Goal: Communication & Community: Answer question/provide support

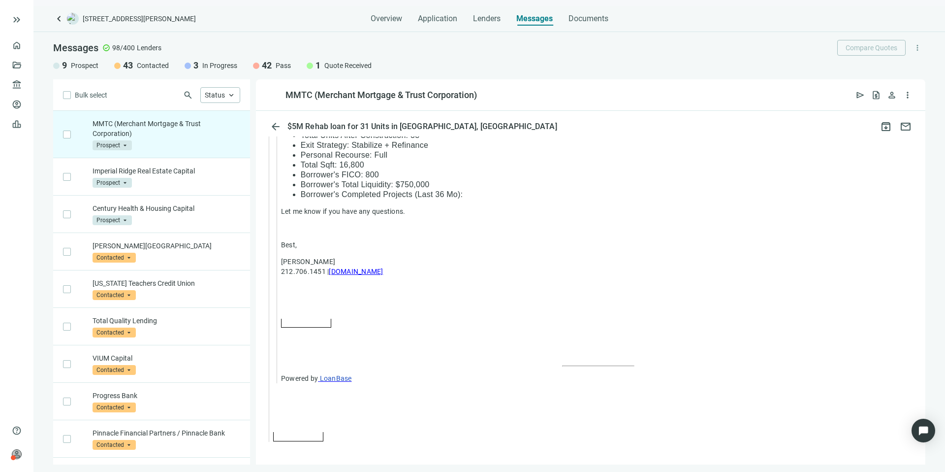
scroll to position [1378, 0]
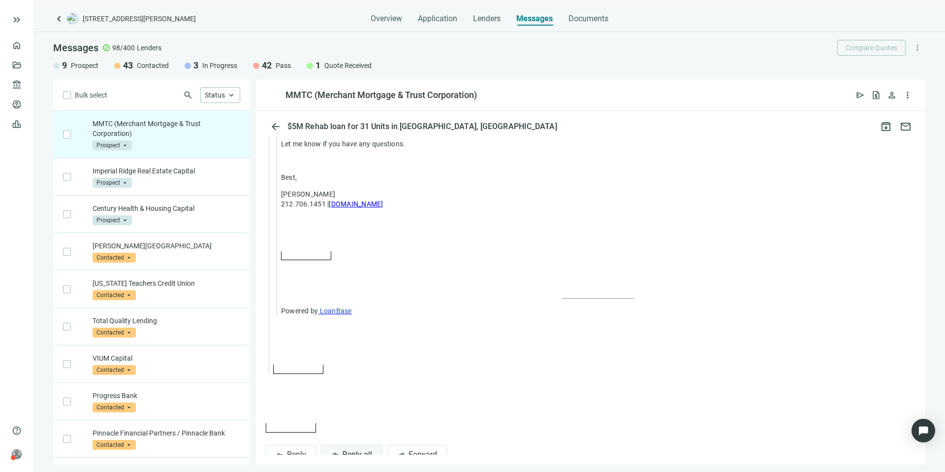
click at [347, 450] on span "Reply all" at bounding box center [358, 454] width 30 height 9
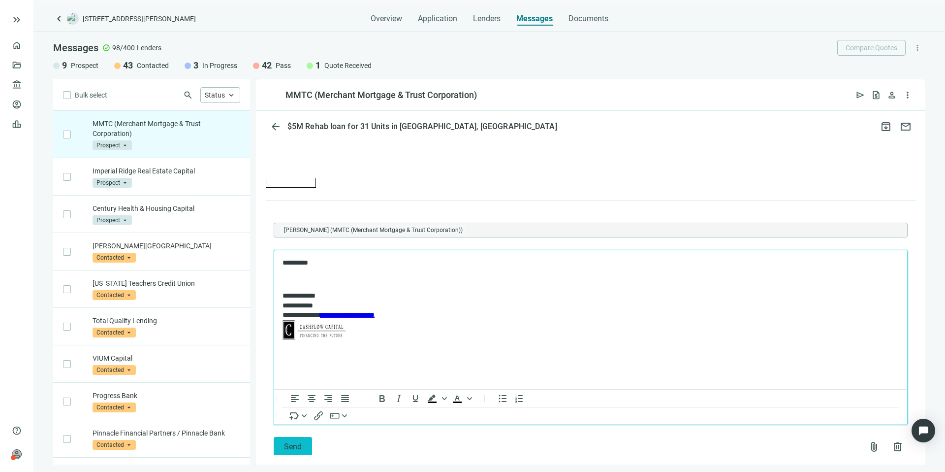
click at [305, 437] on button "Send" at bounding box center [293, 447] width 38 height 20
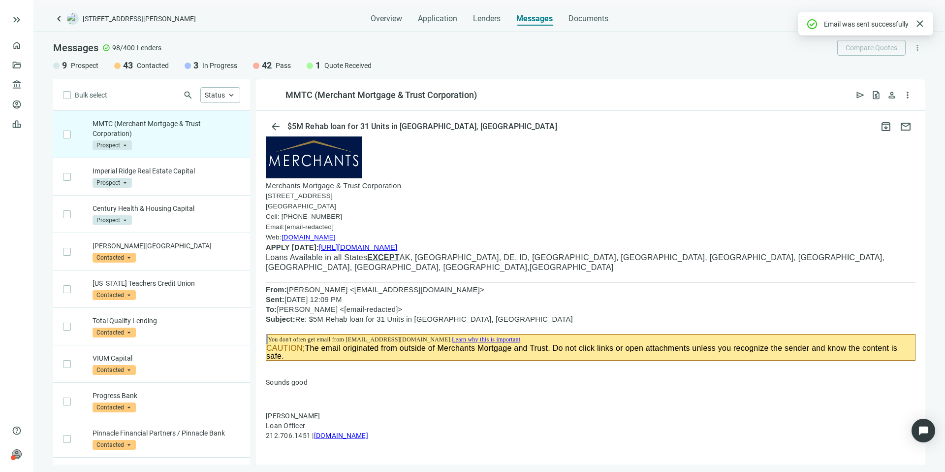
scroll to position [53, 0]
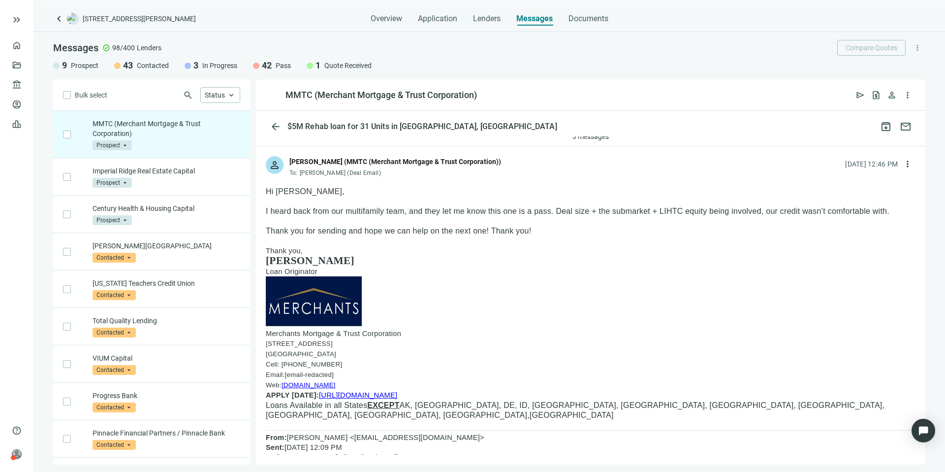
click at [128, 147] on span "Prospect" at bounding box center [112, 145] width 39 height 10
click at [124, 253] on div "Pass" at bounding box center [126, 252] width 49 height 10
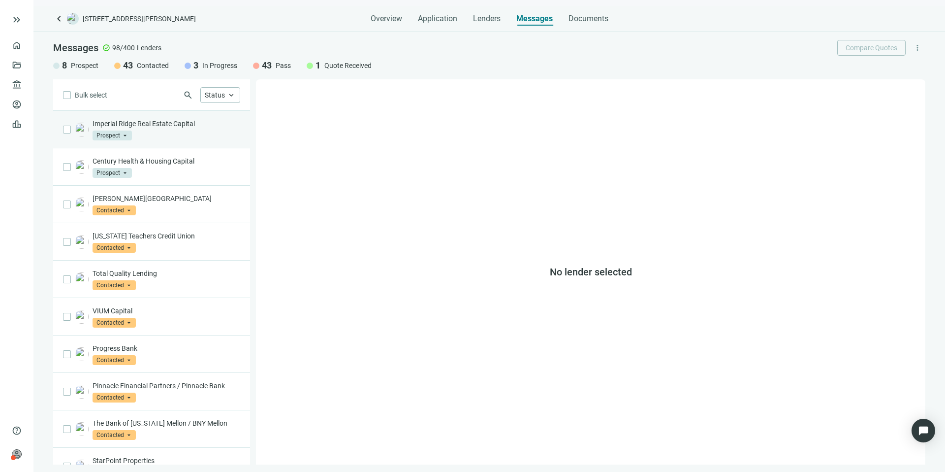
click at [170, 145] on div "Imperial Ridge Real Estate Capital Prospect arrow_drop_down" at bounding box center [151, 129] width 197 height 37
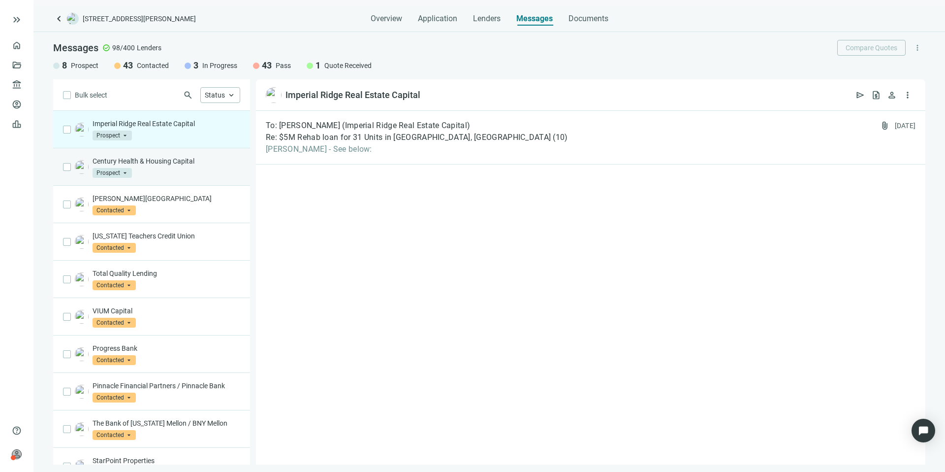
click at [165, 163] on p "Century Health & Housing Capital" at bounding box center [167, 161] width 148 height 10
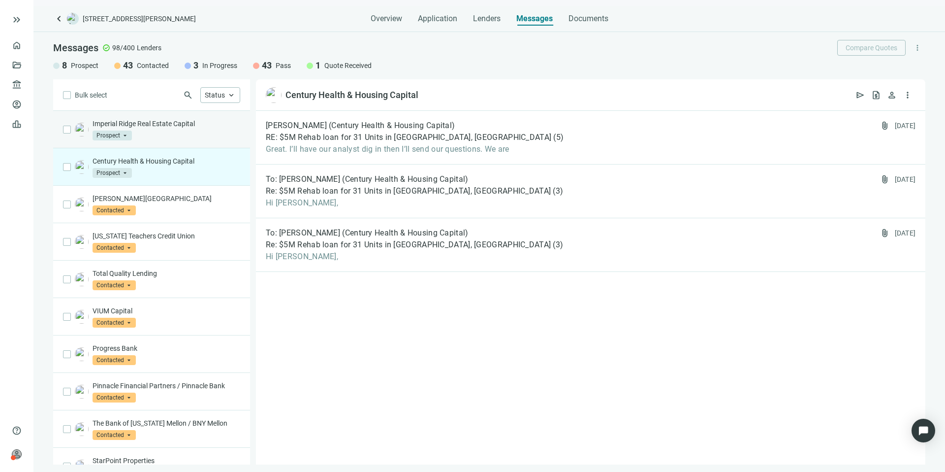
click at [173, 132] on div "Imperial Ridge Real Estate Capital Prospect arrow_drop_down" at bounding box center [167, 130] width 148 height 22
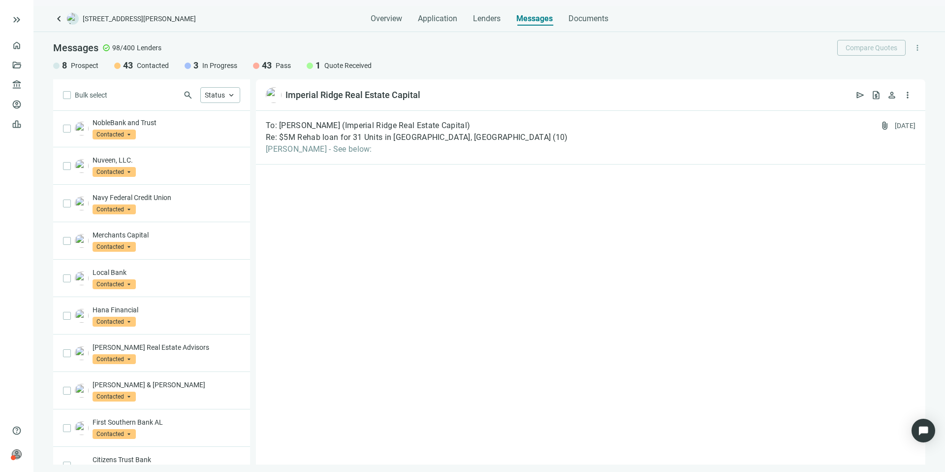
scroll to position [426, 0]
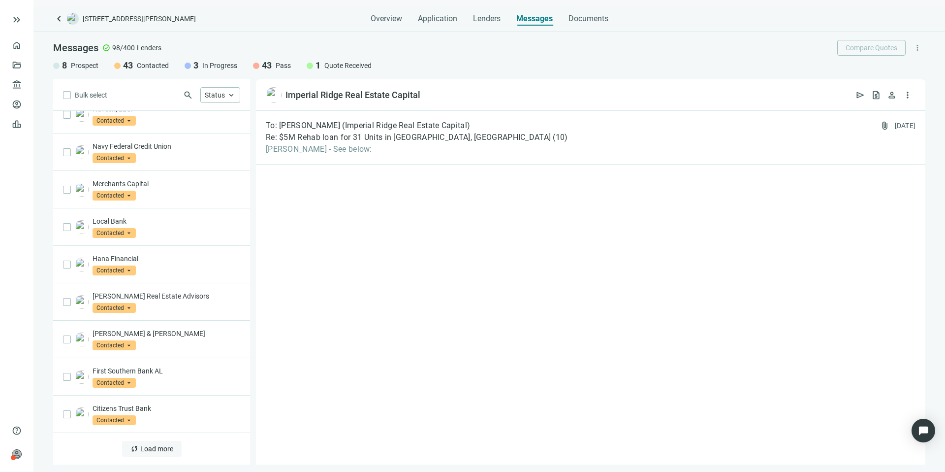
click at [158, 447] on span "Load more" at bounding box center [156, 449] width 33 height 8
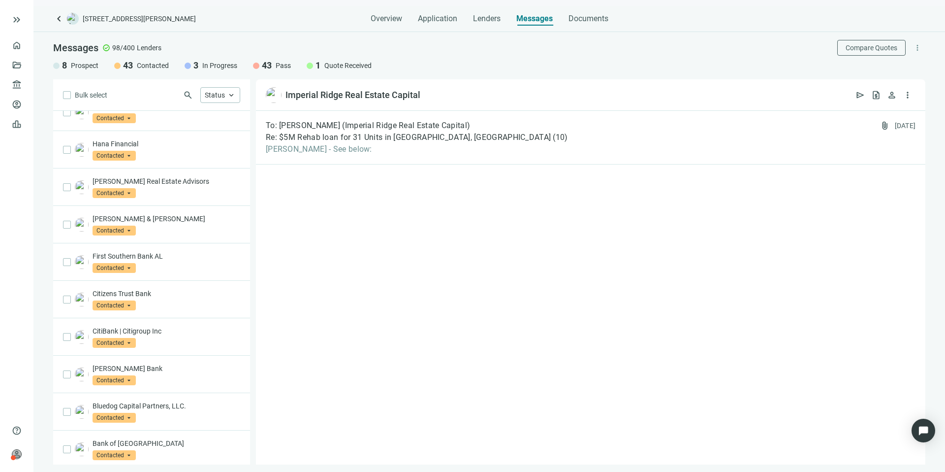
scroll to position [29, 0]
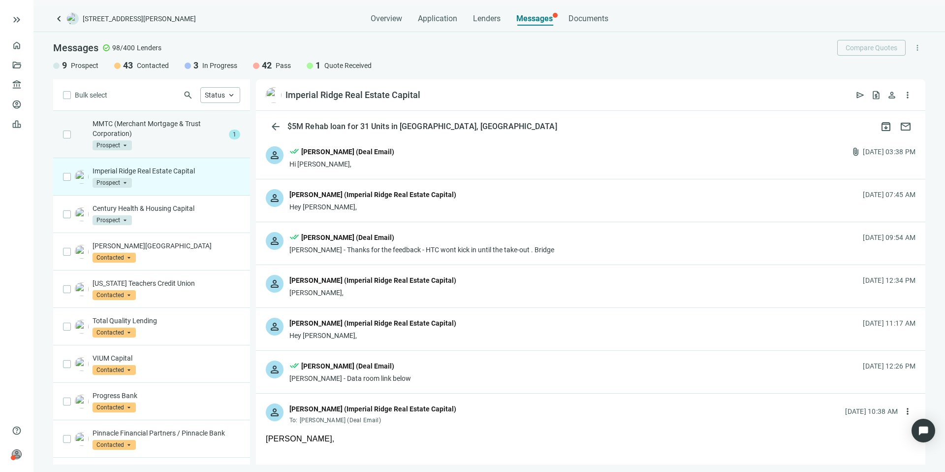
scroll to position [1205, 0]
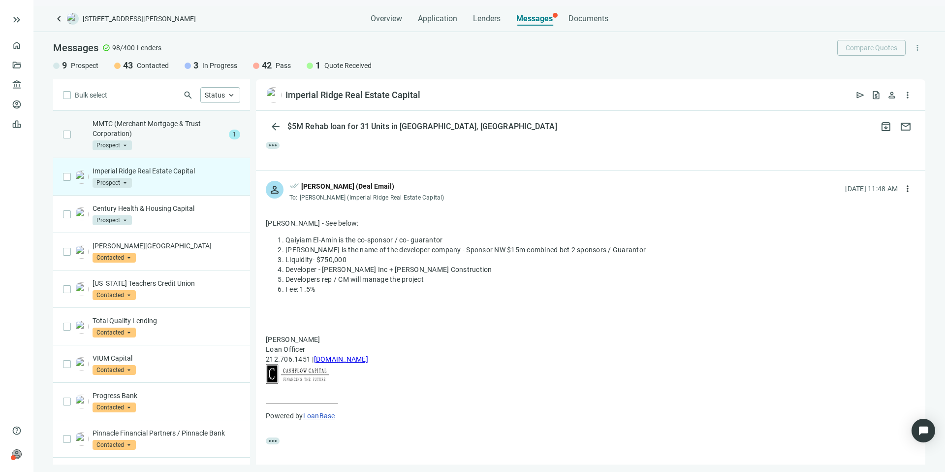
click at [194, 137] on p "MMTC (Merchant Mortgage & Trust Corporation)" at bounding box center [159, 129] width 132 height 20
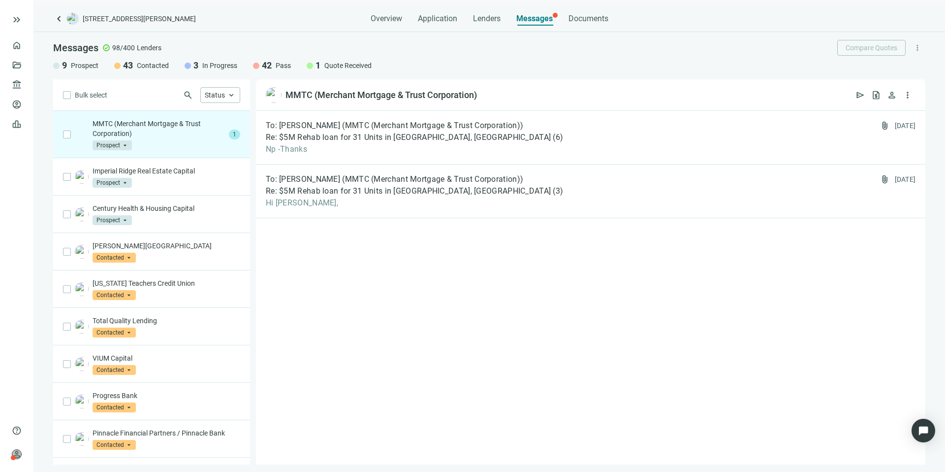
click at [194, 137] on p "MMTC (Merchant Mortgage & Trust Corporation)" at bounding box center [159, 129] width 132 height 20
